Goal: Find specific page/section: Find specific page/section

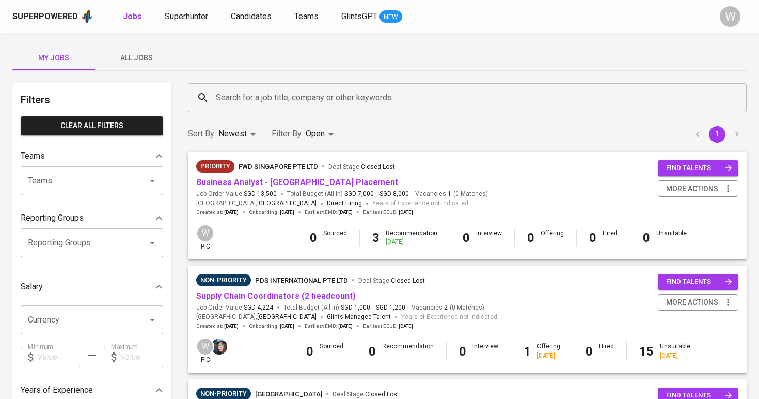
click at [144, 72] on div "My Jobs All Jobs Filters Clear All filters Teams Teams Teams Reporting Groups R…" at bounding box center [379, 393] width 759 height 721
click at [151, 58] on span "All Jobs" at bounding box center [136, 58] width 70 height 13
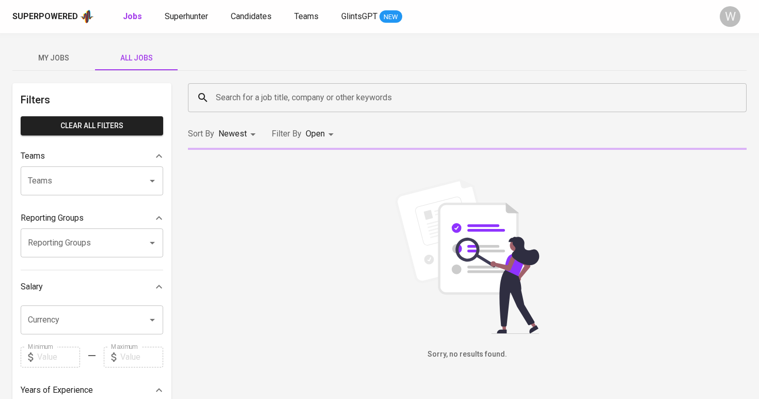
click at [240, 93] on input "Search for a job title, company or other keywords" at bounding box center [469, 98] width 513 height 20
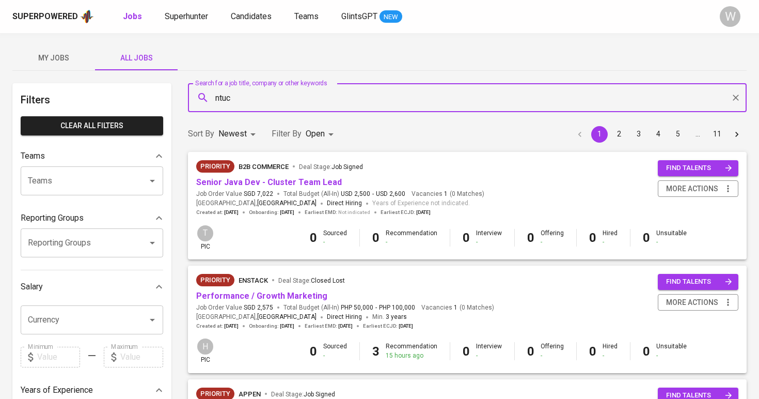
type input "ntuc"
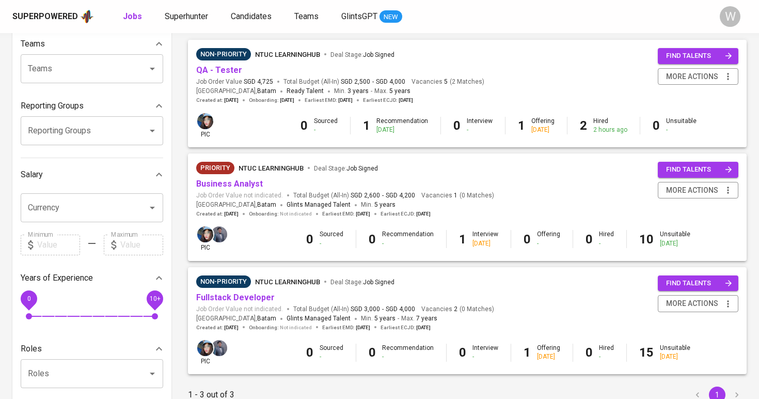
scroll to position [112, 0]
click at [232, 184] on link "Business Analyst" at bounding box center [229, 184] width 67 height 10
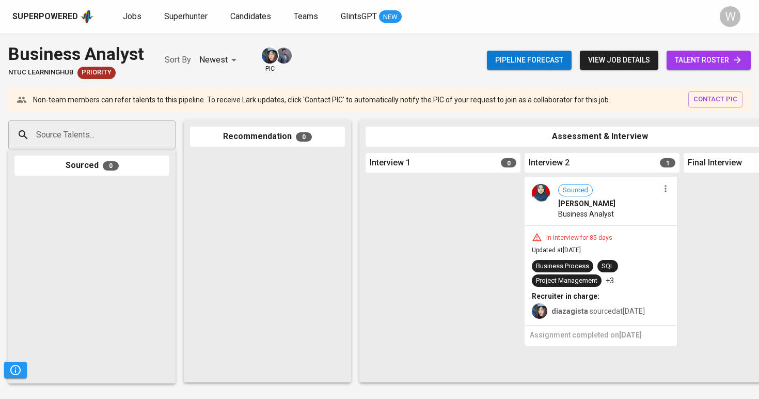
click at [687, 57] on span "talent roster" at bounding box center [709, 60] width 68 height 13
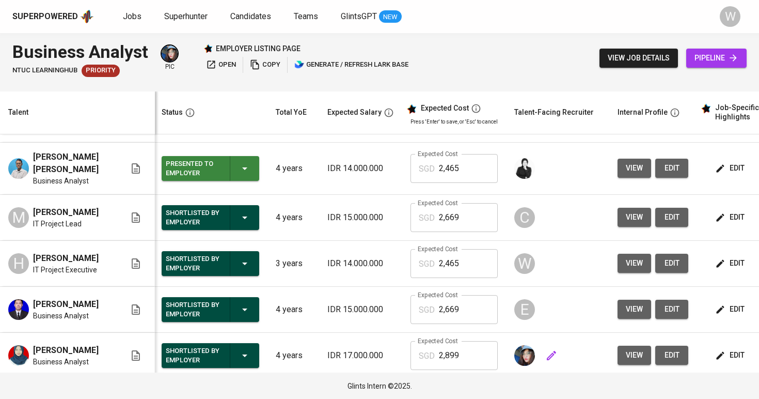
scroll to position [0, 2]
